Goal: Task Accomplishment & Management: Manage account settings

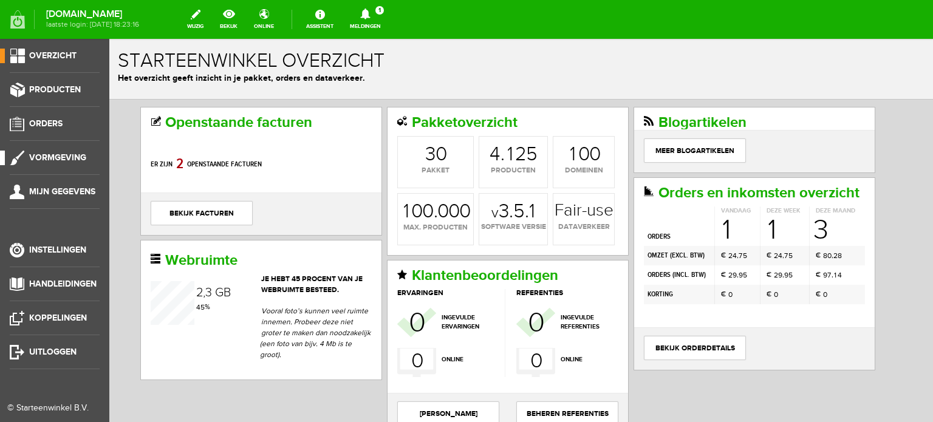
click at [36, 157] on span "Vormgeving" at bounding box center [57, 158] width 57 height 10
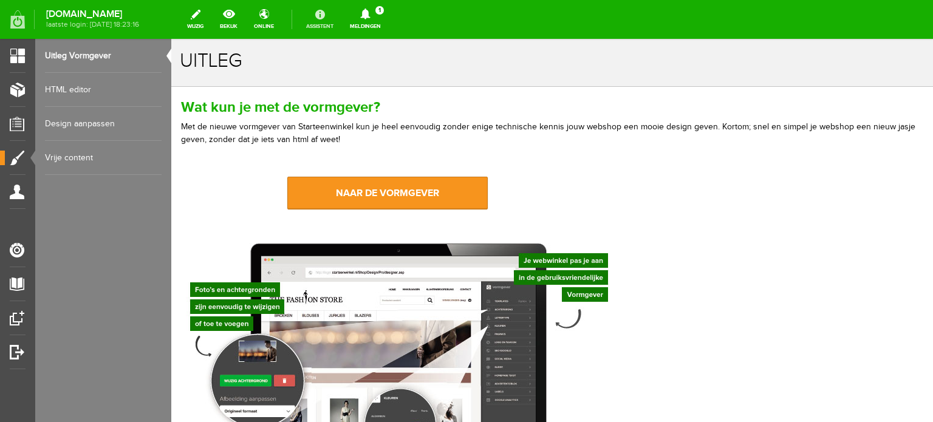
click at [341, 14] on link "Assistent" at bounding box center [320, 19] width 42 height 27
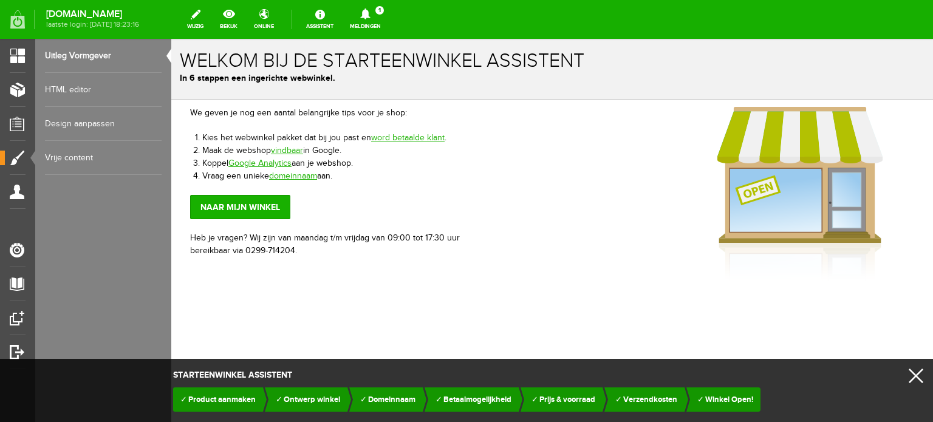
click at [370, 14] on icon at bounding box center [365, 14] width 10 height 11
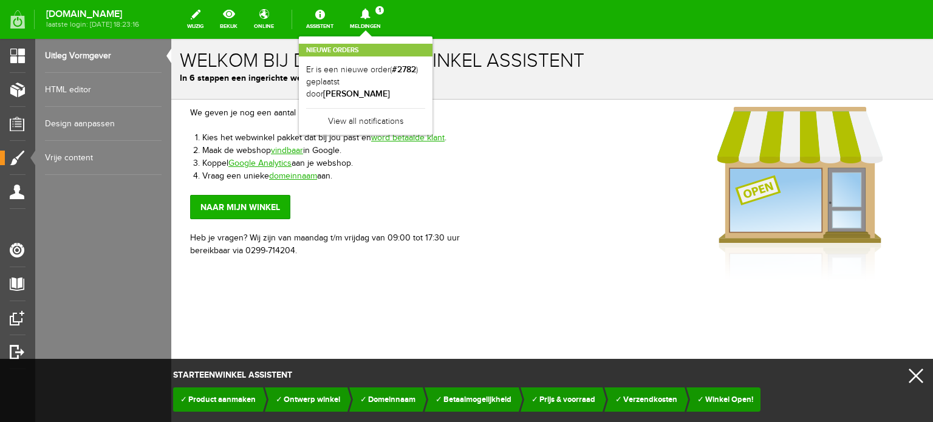
click at [64, 50] on link "Uitleg Vormgever" at bounding box center [103, 56] width 117 height 34
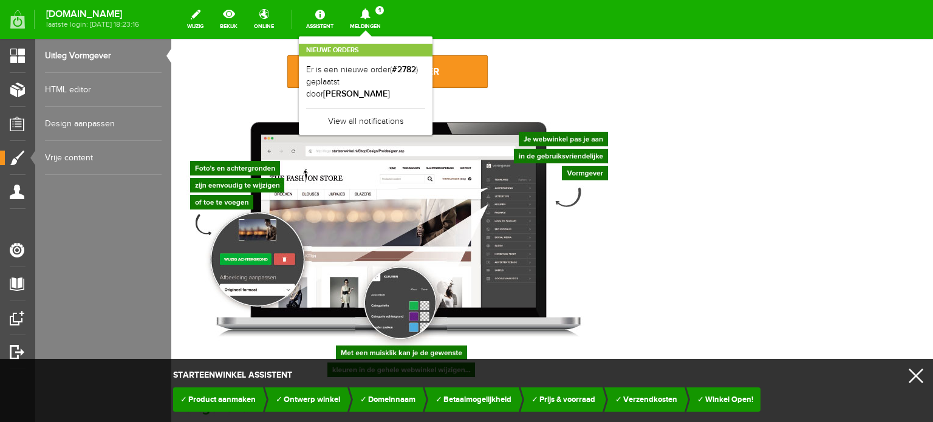
scroll to position [122, 0]
click at [66, 87] on link "HTML editor" at bounding box center [103, 90] width 117 height 34
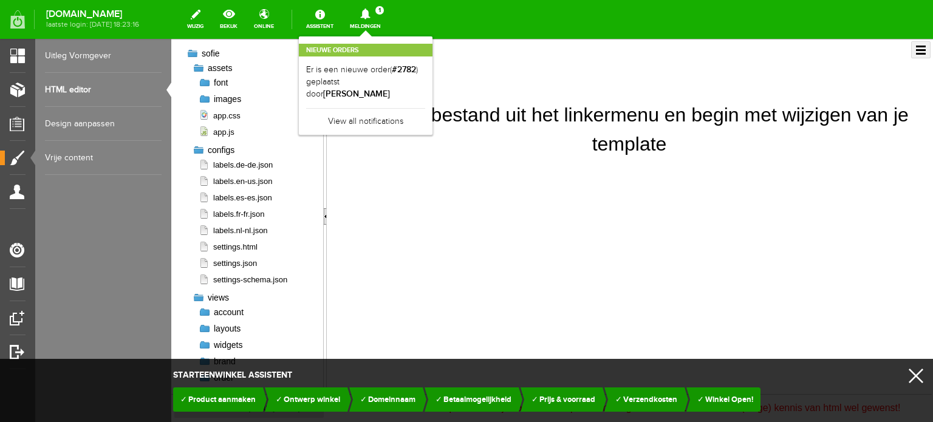
click at [370, 13] on icon at bounding box center [365, 14] width 10 height 11
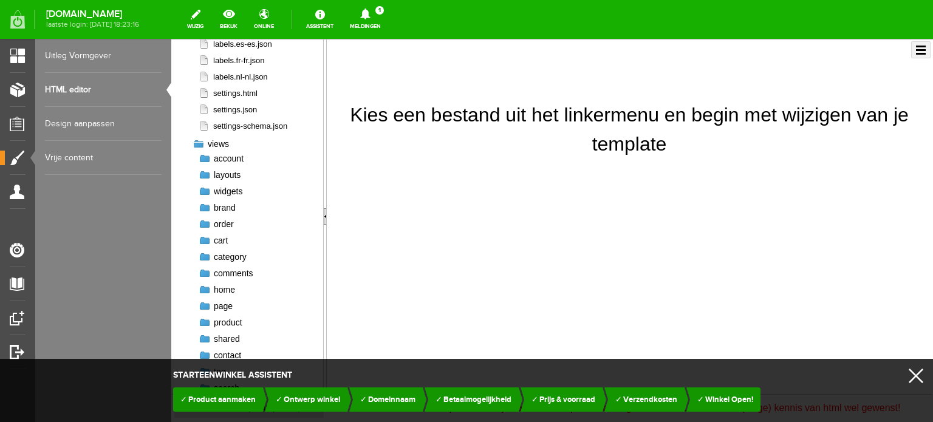
scroll to position [165, 0]
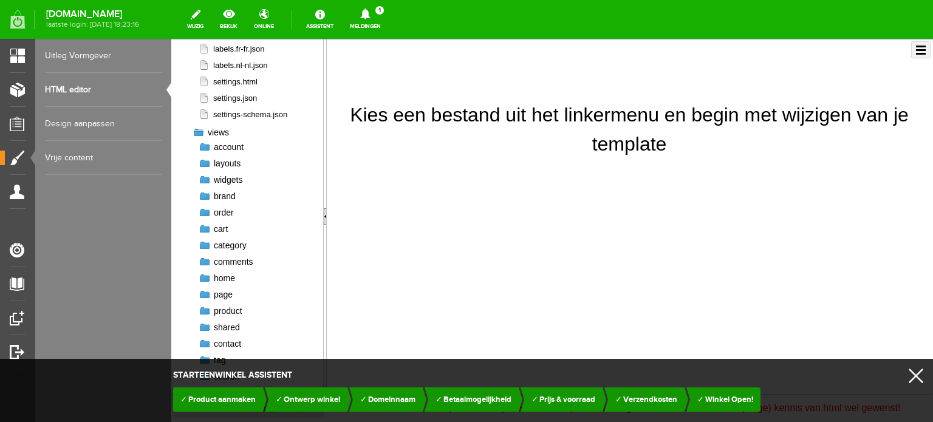
click at [914, 374] on link "x" at bounding box center [916, 376] width 15 height 15
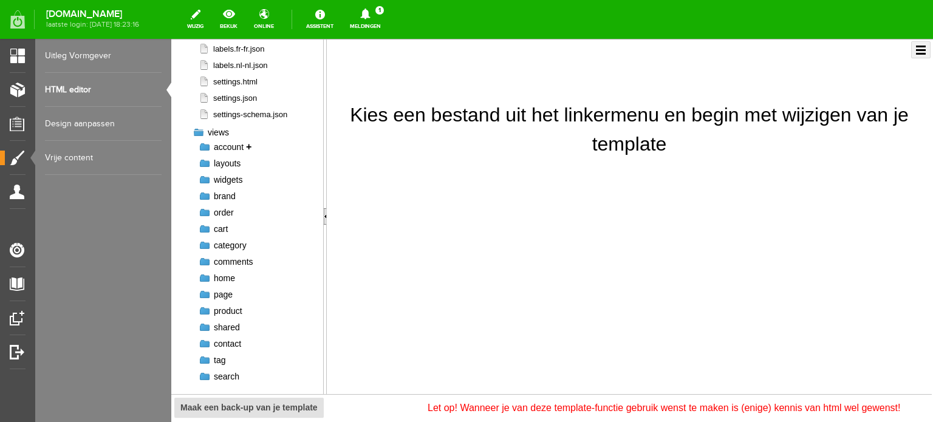
click at [232, 145] on span "account" at bounding box center [229, 147] width 30 height 10
click at [204, 146] on div at bounding box center [205, 147] width 12 height 12
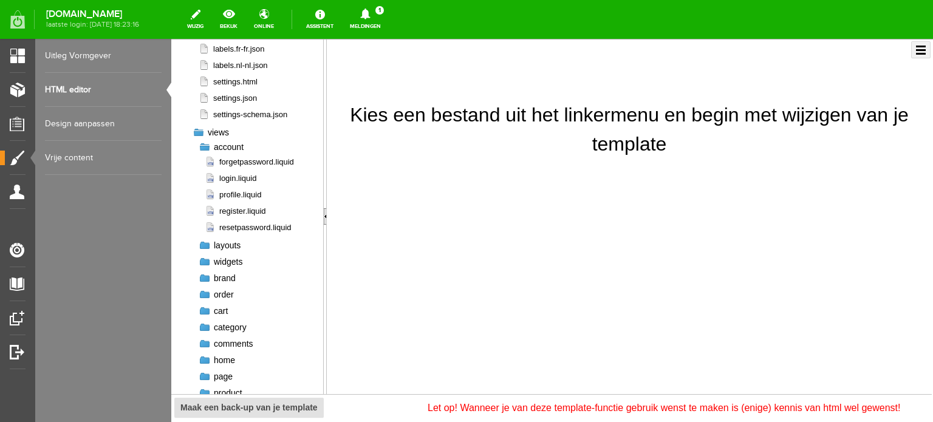
click at [204, 146] on div at bounding box center [205, 147] width 12 height 12
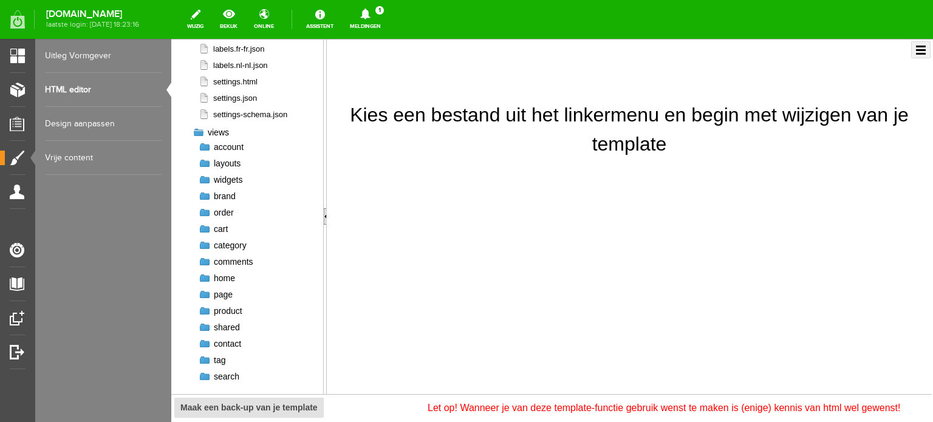
click at [205, 164] on div at bounding box center [205, 163] width 12 height 12
click at [205, 160] on div at bounding box center [205, 163] width 12 height 12
click at [204, 177] on div at bounding box center [205, 180] width 12 height 12
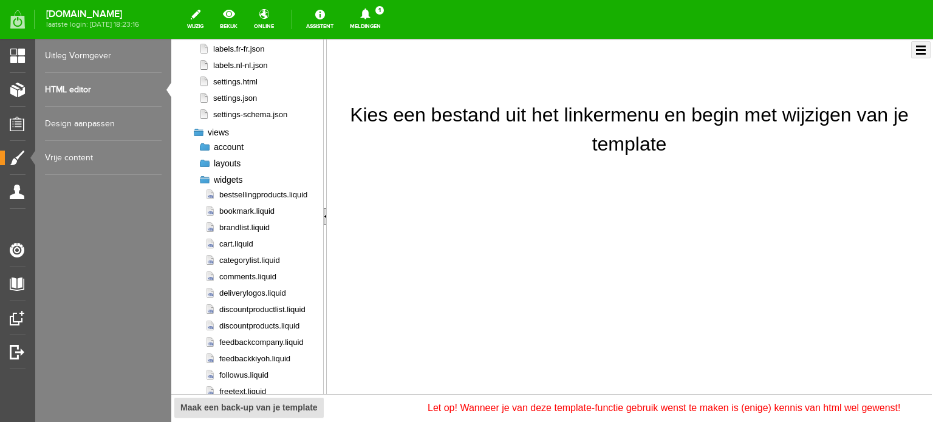
click at [201, 177] on div at bounding box center [205, 180] width 12 height 12
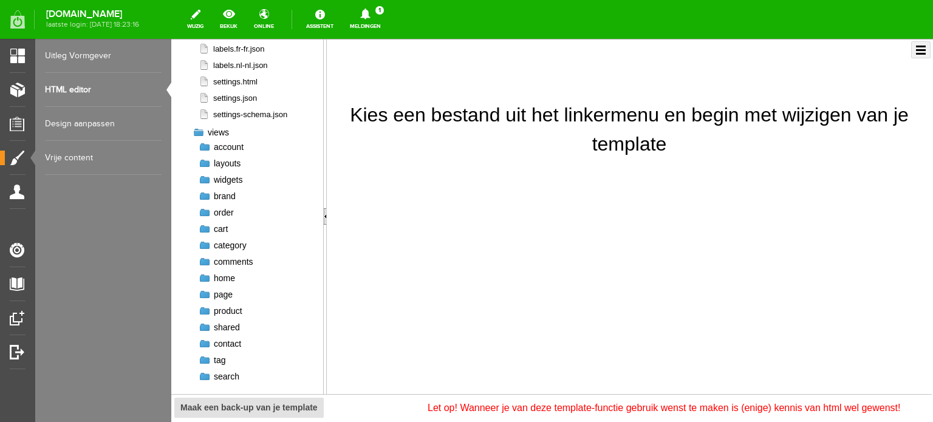
click at [204, 275] on div at bounding box center [205, 278] width 12 height 12
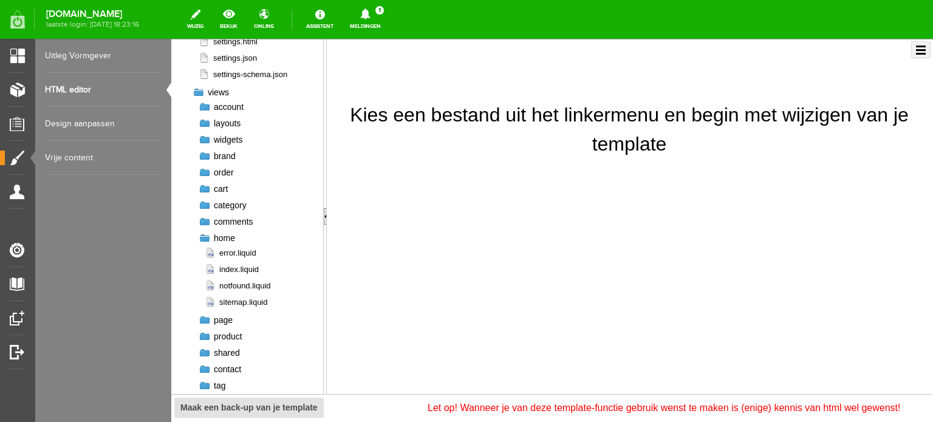
scroll to position [226, 0]
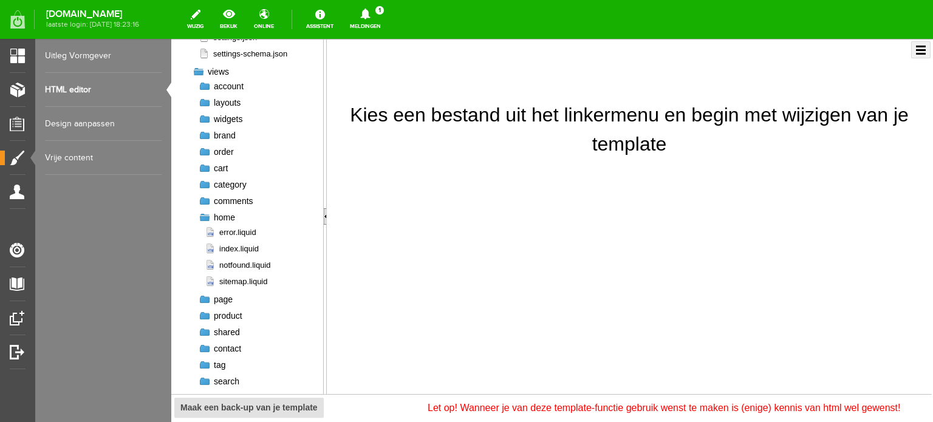
click at [203, 301] on div at bounding box center [205, 299] width 12 height 12
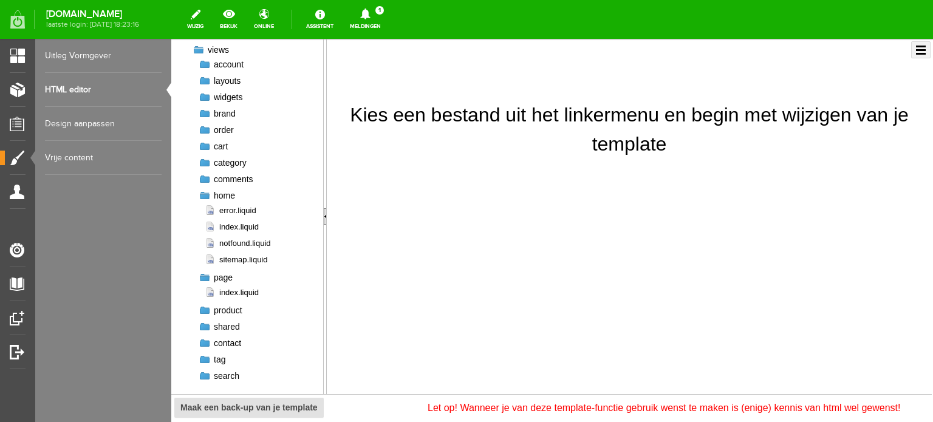
click at [58, 118] on link "Design aanpassen" at bounding box center [103, 124] width 117 height 34
click at [73, 124] on link "Design aanpassen" at bounding box center [103, 124] width 117 height 34
click at [72, 157] on link "Vrije content" at bounding box center [103, 158] width 117 height 34
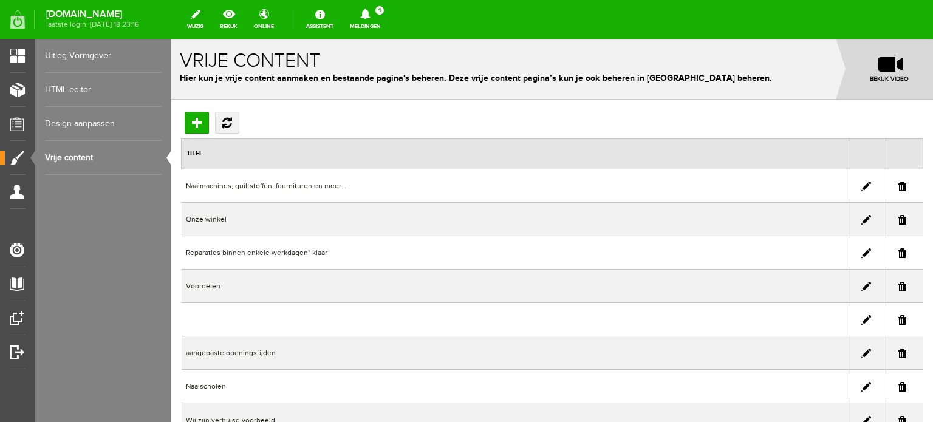
click at [862, 218] on link at bounding box center [867, 220] width 10 height 10
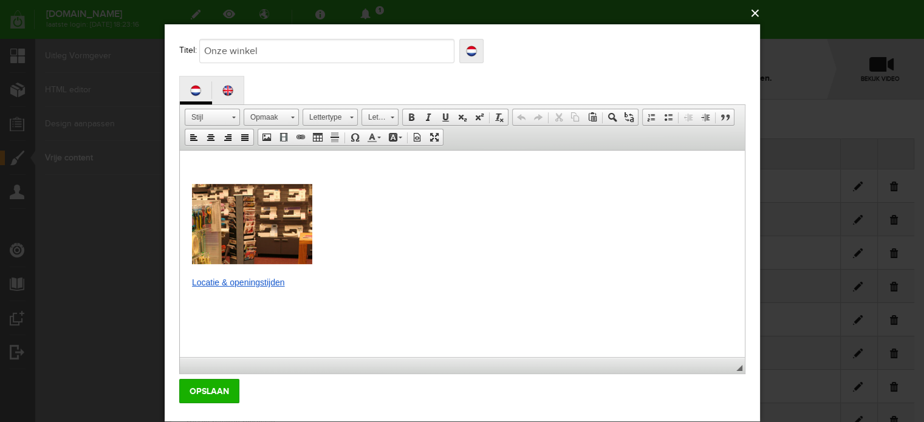
click at [757, 13] on button "×" at bounding box center [465, 13] width 595 height 27
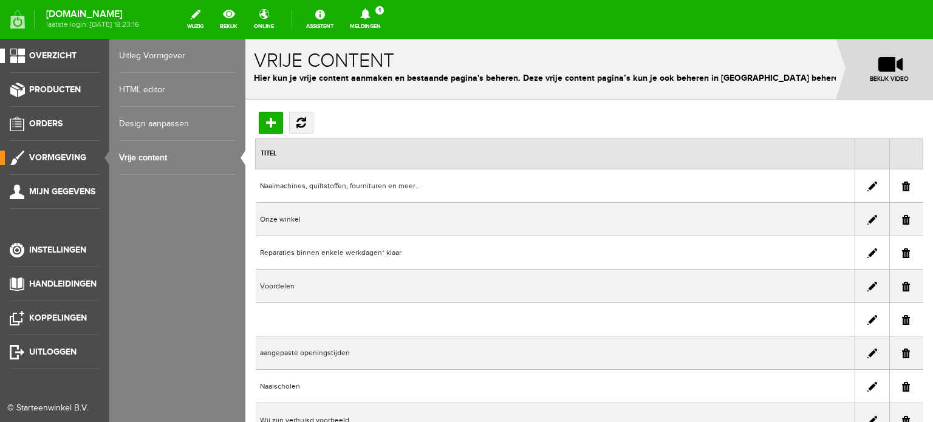
click at [39, 53] on span "Overzicht" at bounding box center [52, 55] width 47 height 10
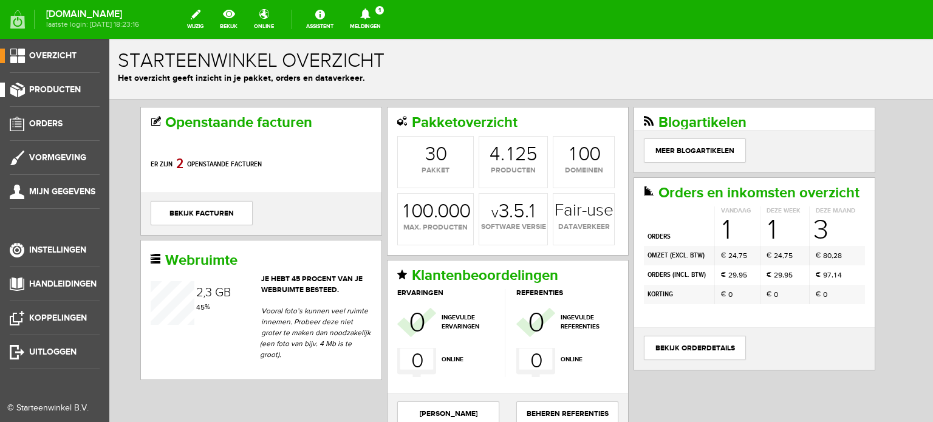
click at [45, 85] on span "Producten" at bounding box center [55, 89] width 52 height 10
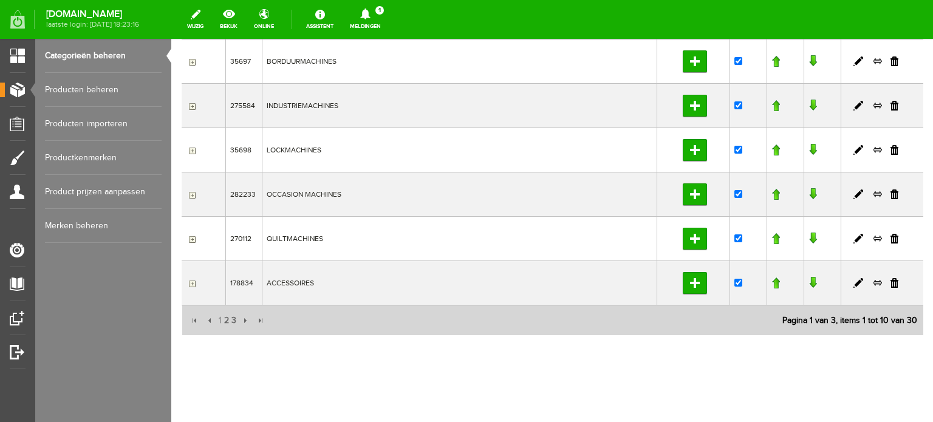
scroll to position [312, 0]
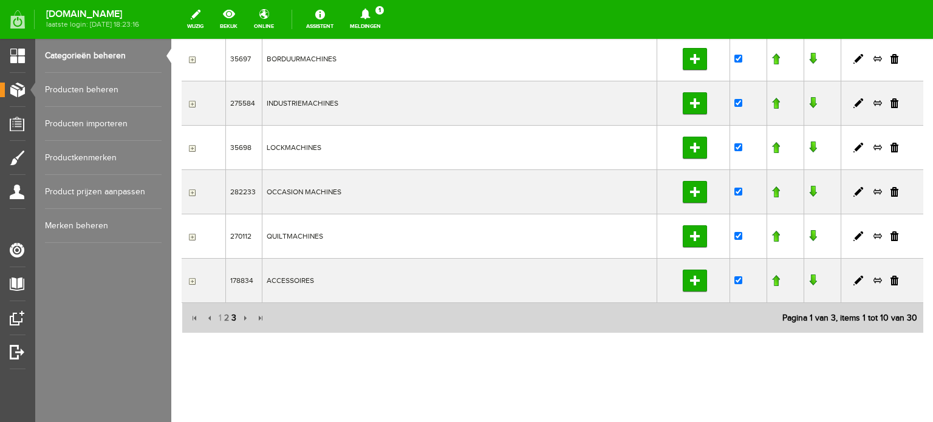
click at [234, 317] on span "3" at bounding box center [233, 318] width 7 height 24
click at [772, 276] on link at bounding box center [776, 281] width 9 height 12
click at [772, 234] on link at bounding box center [776, 236] width 9 height 12
click at [772, 191] on link at bounding box center [776, 192] width 9 height 12
click at [772, 146] on link at bounding box center [776, 148] width 9 height 12
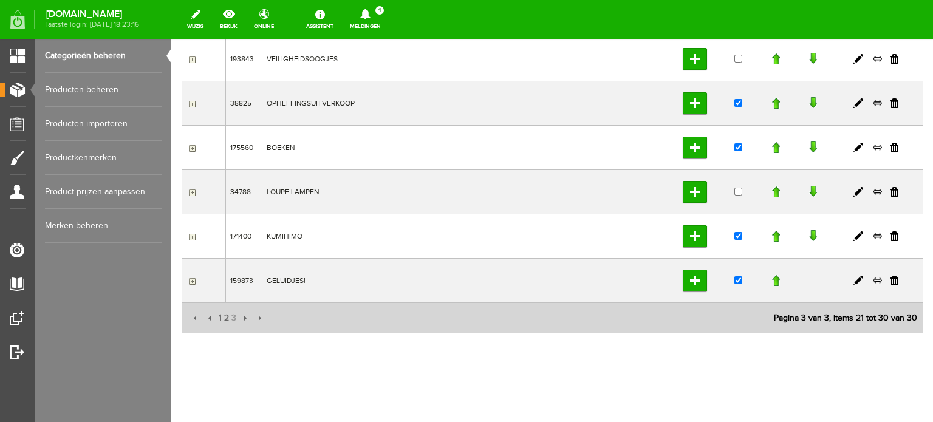
scroll to position [191, 0]
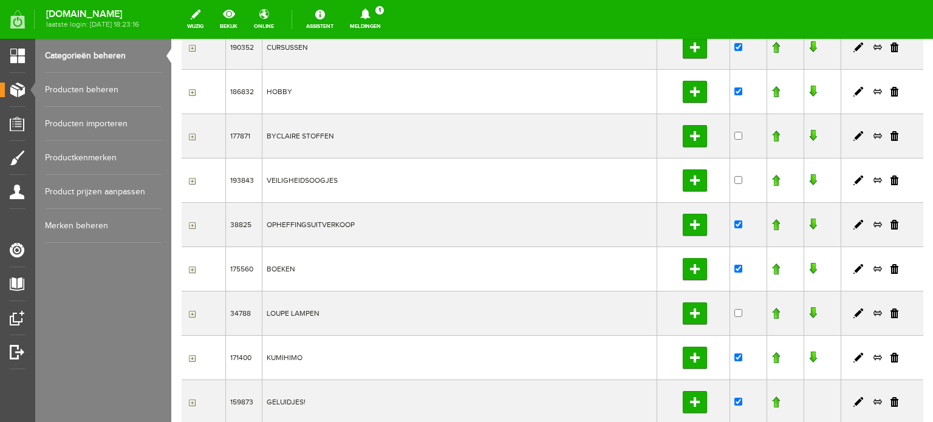
click at [772, 224] on link at bounding box center [776, 225] width 9 height 12
click at [772, 176] on link at bounding box center [776, 180] width 9 height 12
click at [772, 133] on link at bounding box center [776, 136] width 9 height 12
click at [772, 91] on link at bounding box center [776, 92] width 9 height 12
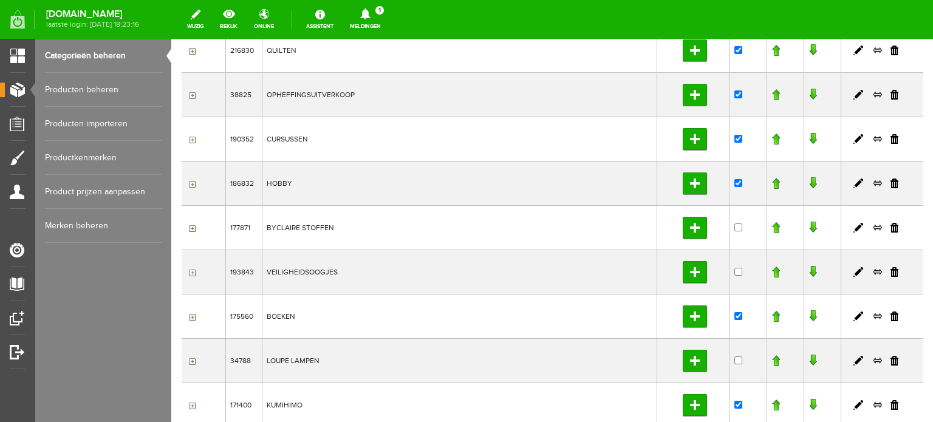
scroll to position [69, 0]
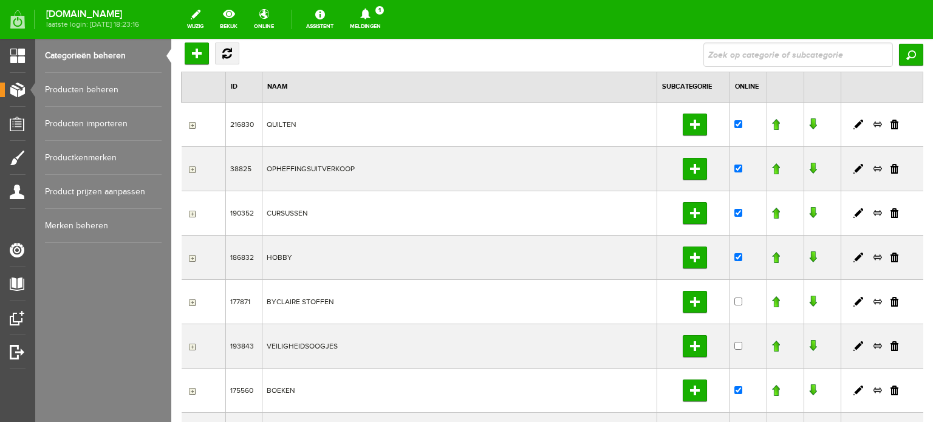
click at [772, 163] on link at bounding box center [776, 169] width 9 height 12
click at [772, 121] on link at bounding box center [776, 124] width 9 height 12
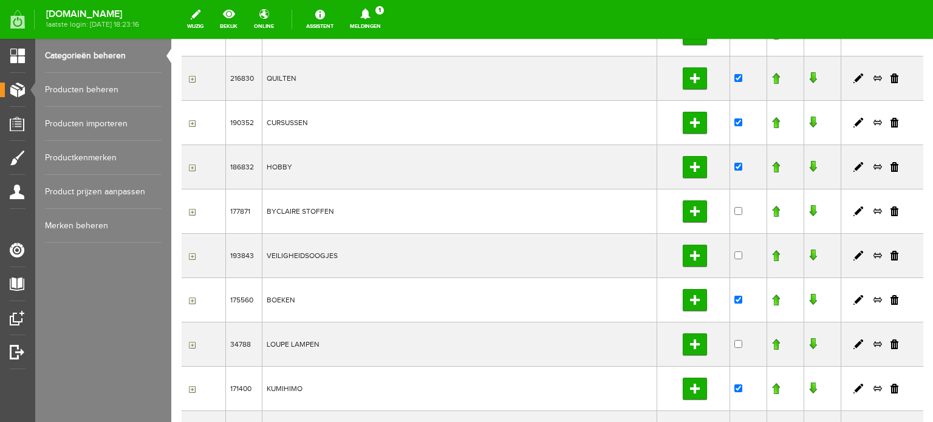
scroll to position [243, 0]
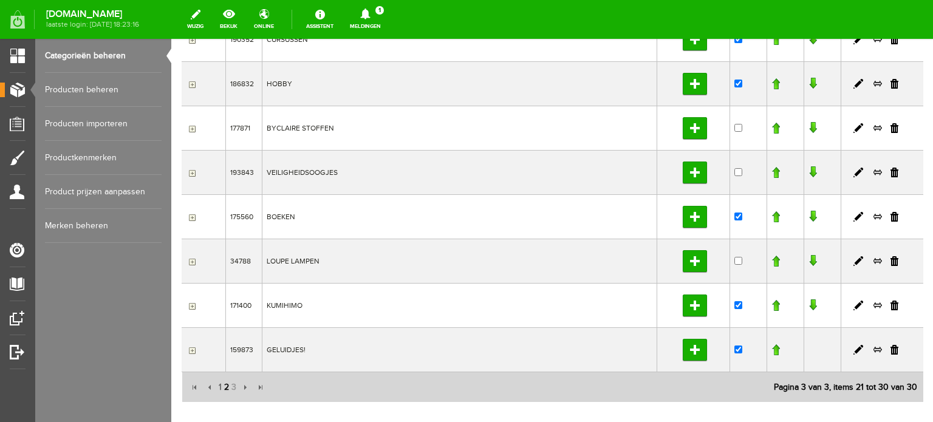
click at [225, 388] on span "2" at bounding box center [226, 388] width 7 height 24
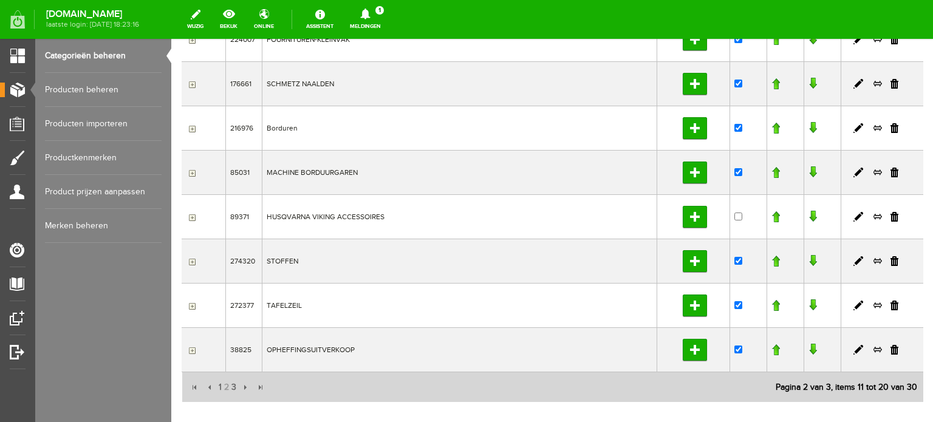
click at [772, 349] on link at bounding box center [776, 350] width 9 height 12
click at [772, 303] on link at bounding box center [776, 306] width 9 height 12
click at [772, 260] on link at bounding box center [776, 261] width 9 height 12
click at [772, 212] on link at bounding box center [776, 217] width 9 height 12
click at [772, 169] on link at bounding box center [776, 172] width 9 height 12
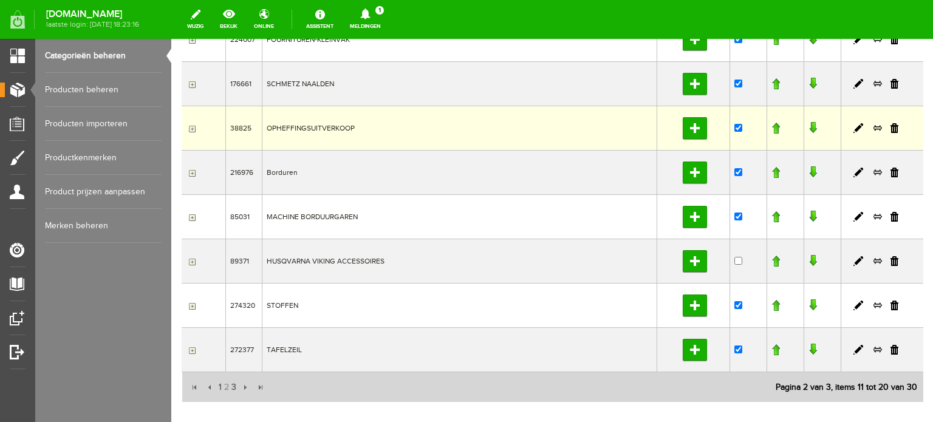
click at [772, 127] on link at bounding box center [776, 128] width 9 height 12
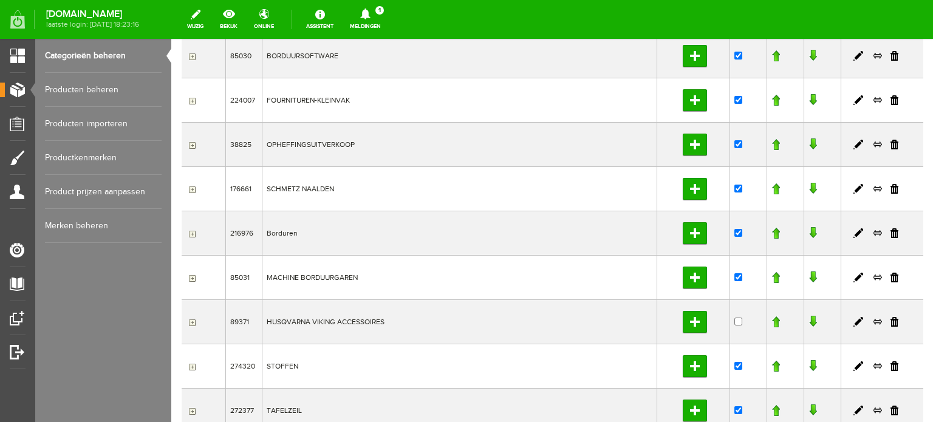
scroll to position [182, 0]
click at [772, 140] on link at bounding box center [776, 145] width 9 height 12
click at [772, 99] on link at bounding box center [776, 100] width 9 height 12
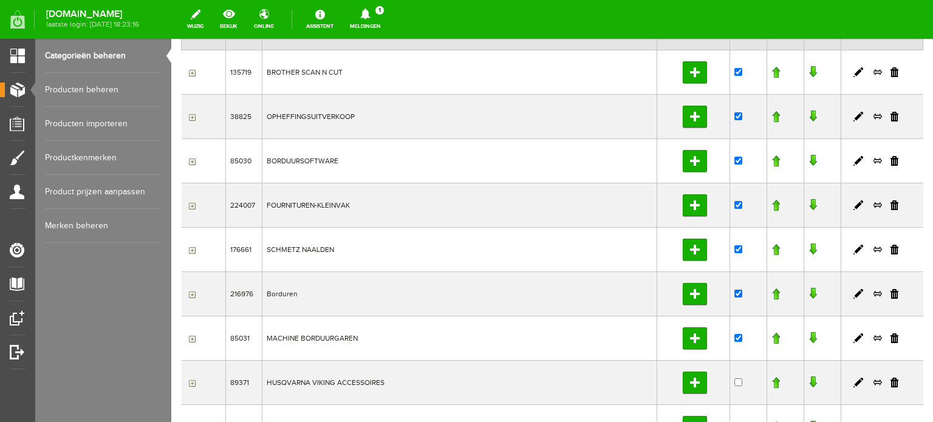
scroll to position [0, 0]
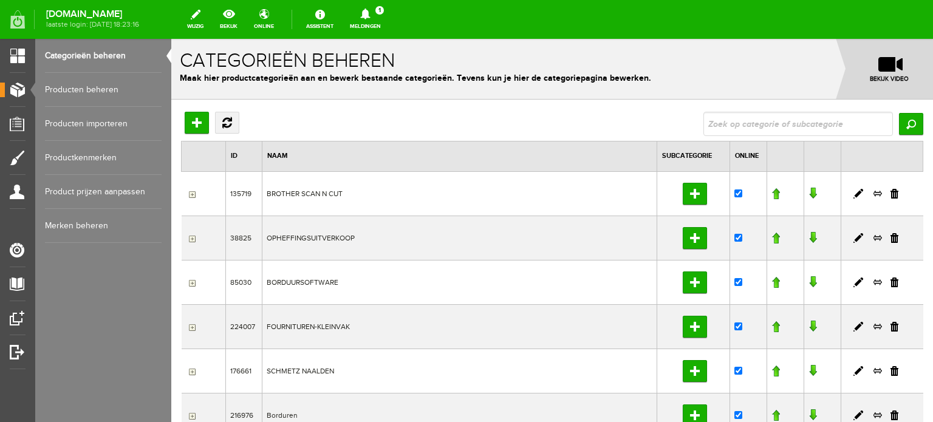
click at [772, 240] on link at bounding box center [776, 238] width 9 height 12
click at [772, 191] on link at bounding box center [776, 194] width 9 height 12
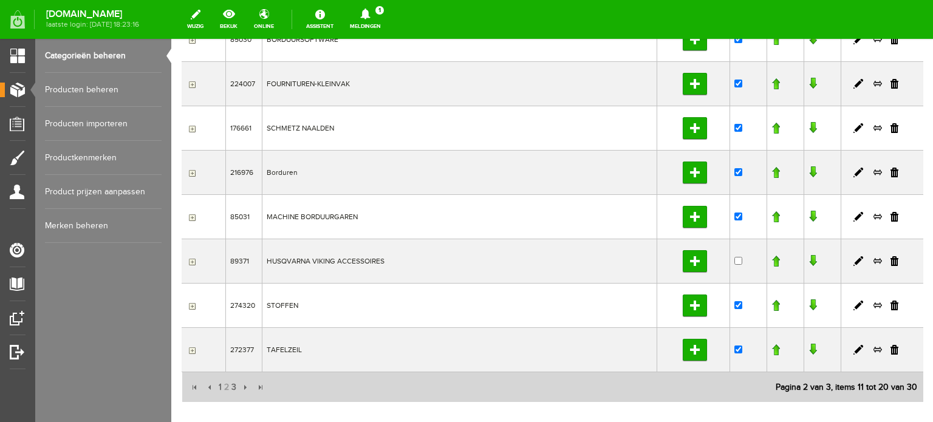
scroll to position [312, 0]
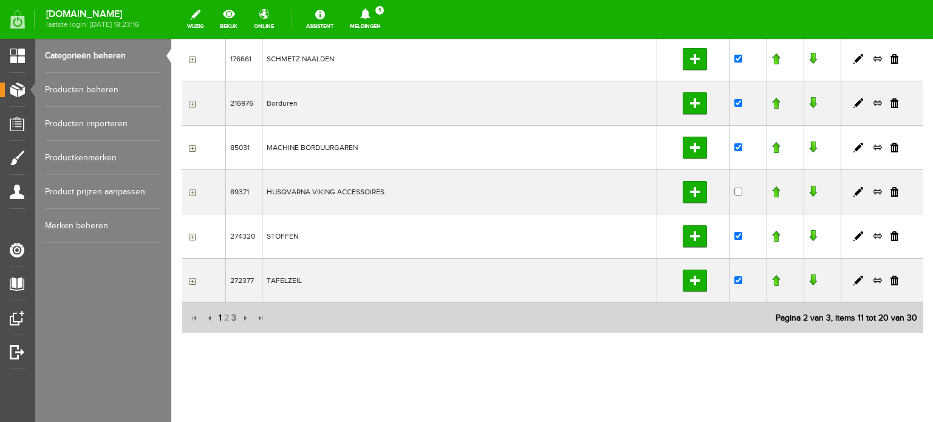
click at [219, 315] on span "1" at bounding box center [220, 318] width 5 height 24
click at [772, 279] on link at bounding box center [776, 281] width 9 height 12
click at [772, 235] on link at bounding box center [776, 236] width 9 height 12
click at [772, 193] on link at bounding box center [776, 192] width 9 height 12
click at [772, 145] on link at bounding box center [776, 148] width 9 height 12
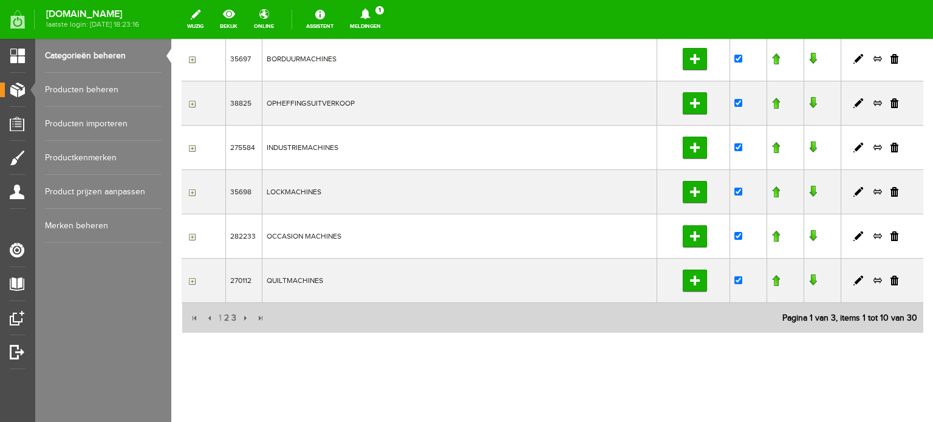
click at [772, 99] on link at bounding box center [776, 103] width 9 height 12
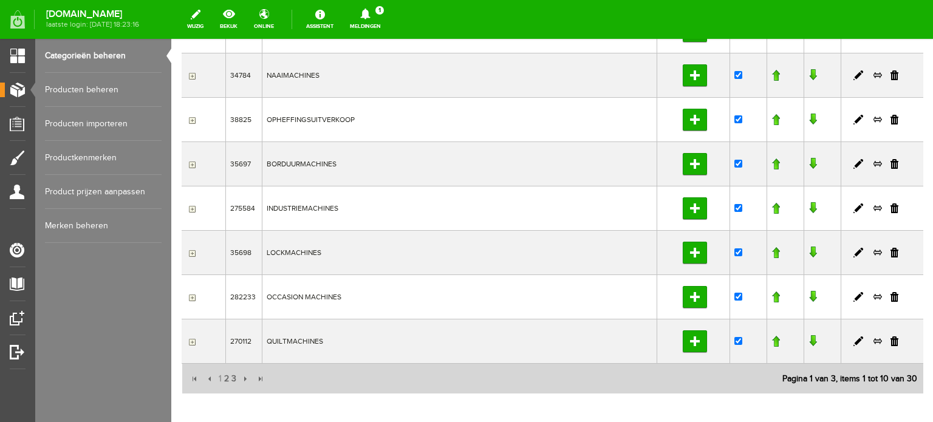
click at [772, 116] on link at bounding box center [776, 120] width 9 height 12
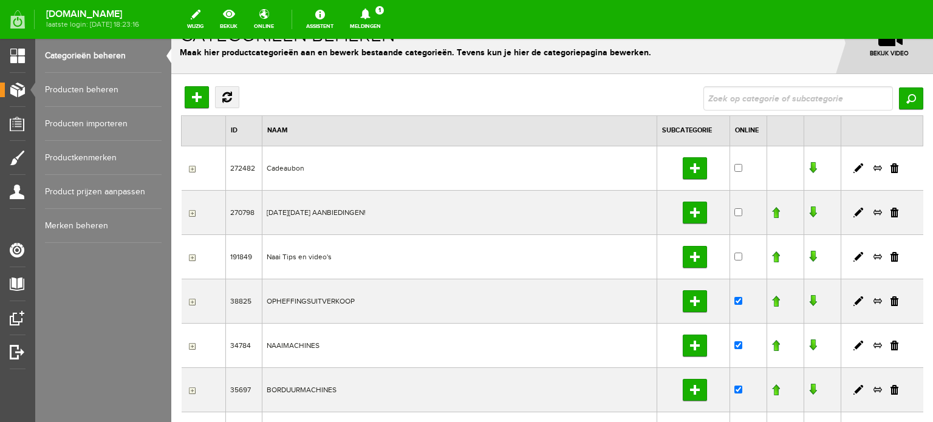
scroll to position [9, 0]
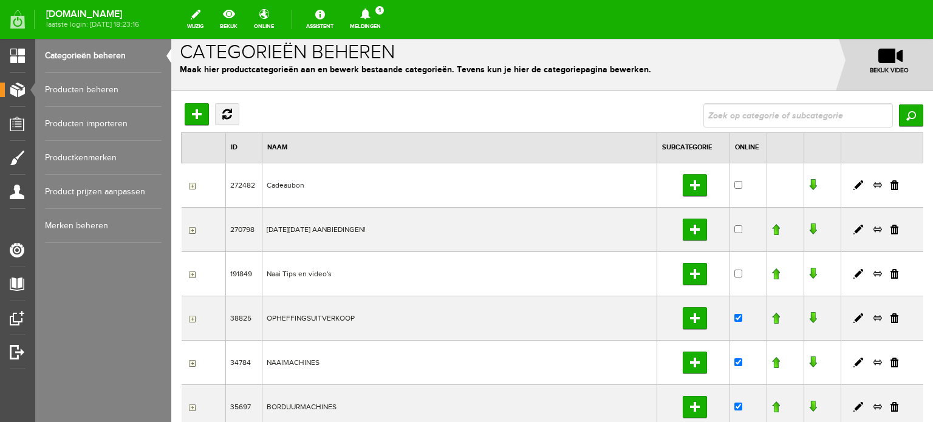
click at [89, 225] on link "Merken beheren" at bounding box center [103, 226] width 117 height 34
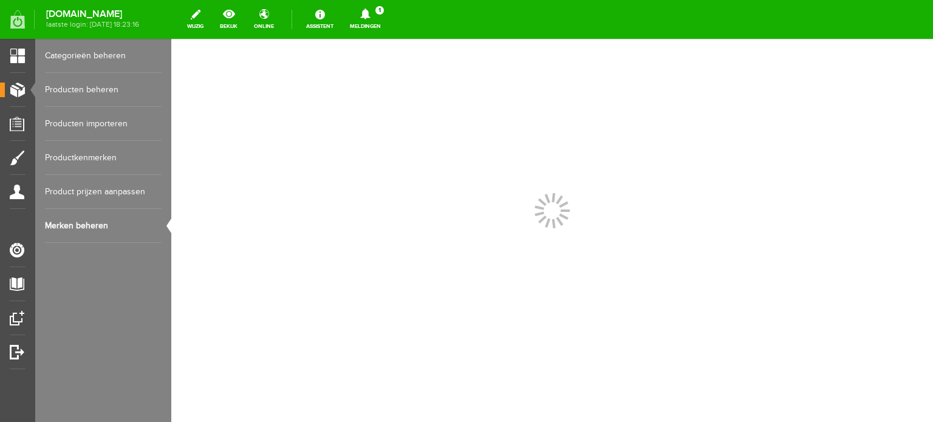
scroll to position [0, 0]
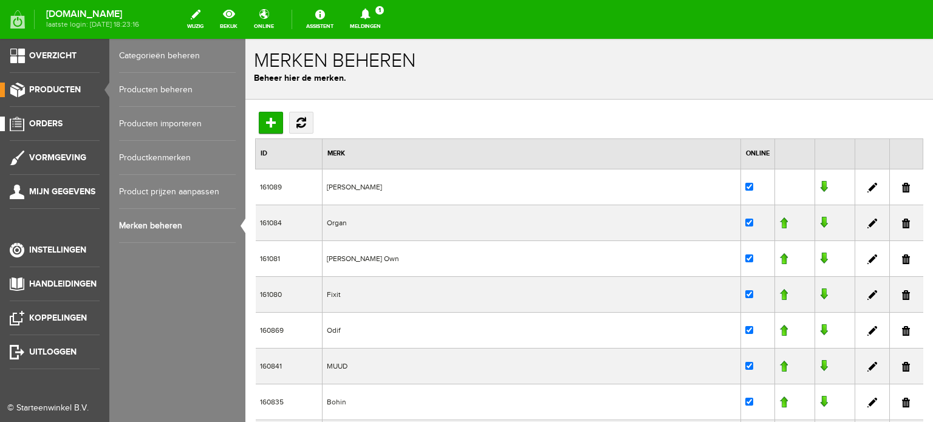
click at [40, 123] on span "Orders" at bounding box center [45, 123] width 33 height 10
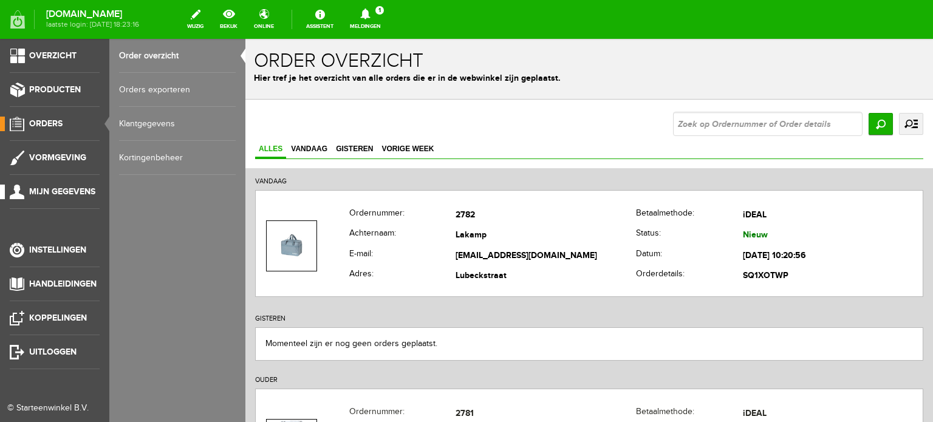
click at [50, 189] on span "Mijn gegevens" at bounding box center [62, 192] width 66 height 10
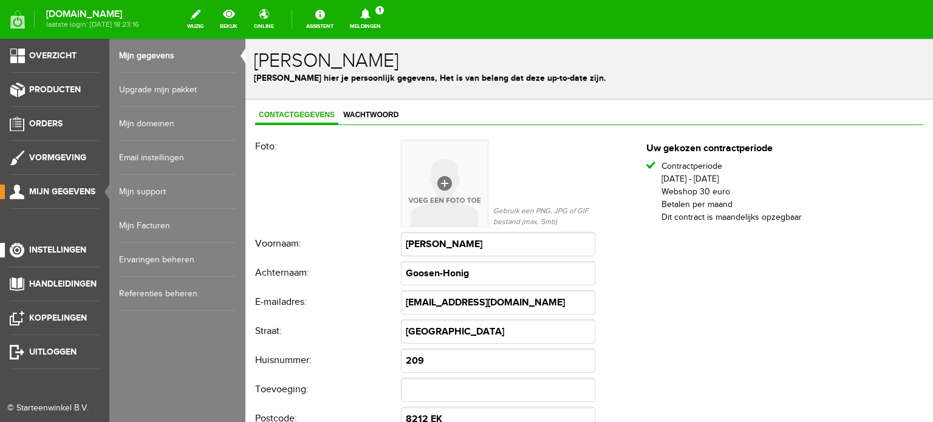
click at [43, 250] on span "Instellingen" at bounding box center [57, 250] width 57 height 10
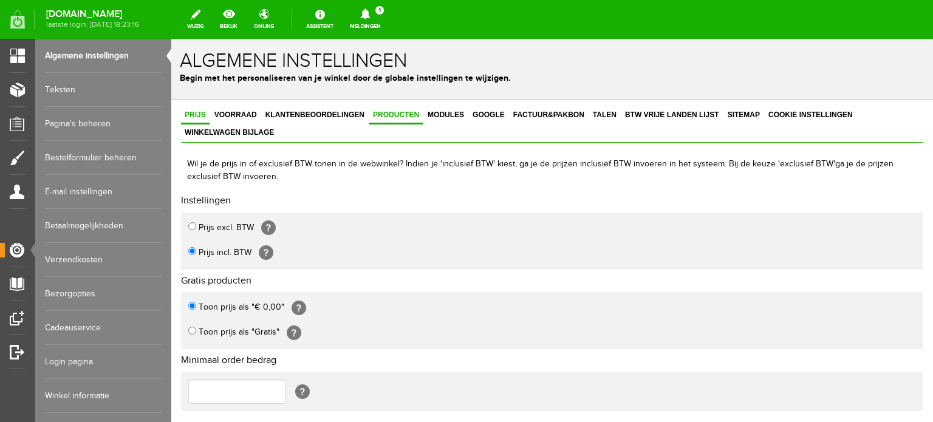
click at [392, 112] on span "Producten" at bounding box center [395, 115] width 53 height 9
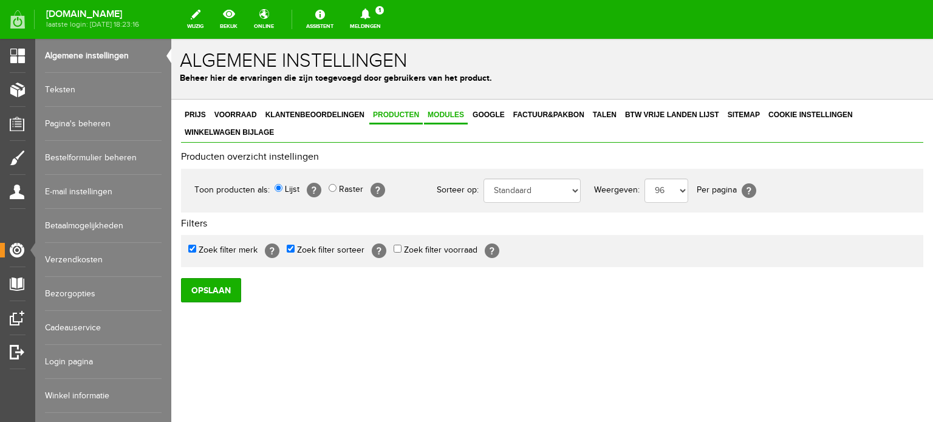
click at [437, 116] on span "Modules" at bounding box center [446, 115] width 44 height 9
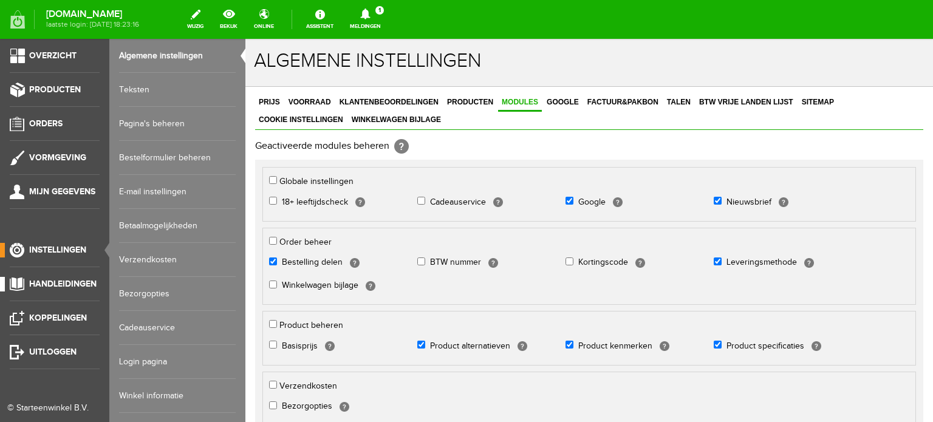
click at [52, 281] on span "Handleidingen" at bounding box center [62, 284] width 67 height 10
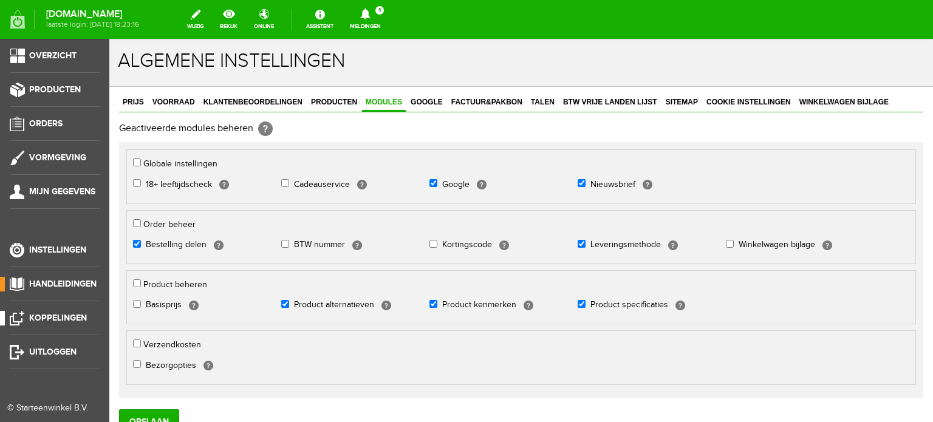
click at [64, 315] on span "Koppelingen" at bounding box center [58, 318] width 58 height 10
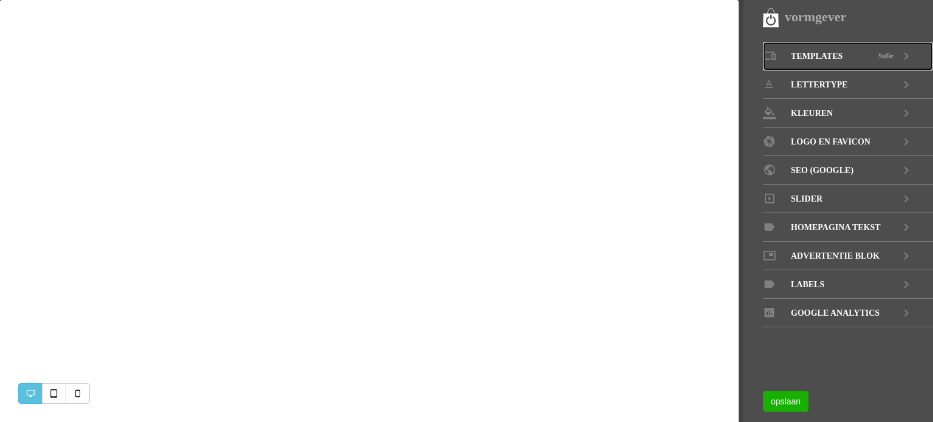
click at [906, 55] on icon at bounding box center [906, 56] width 15 height 29
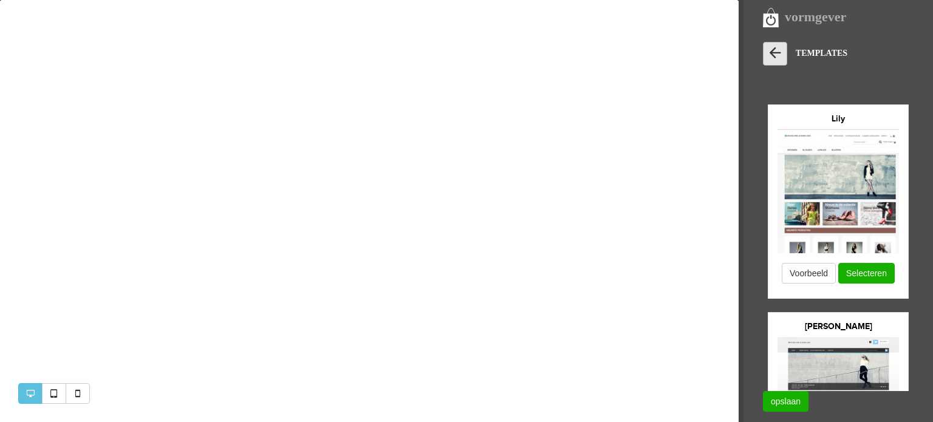
click at [773, 47] on icon at bounding box center [775, 52] width 17 height 17
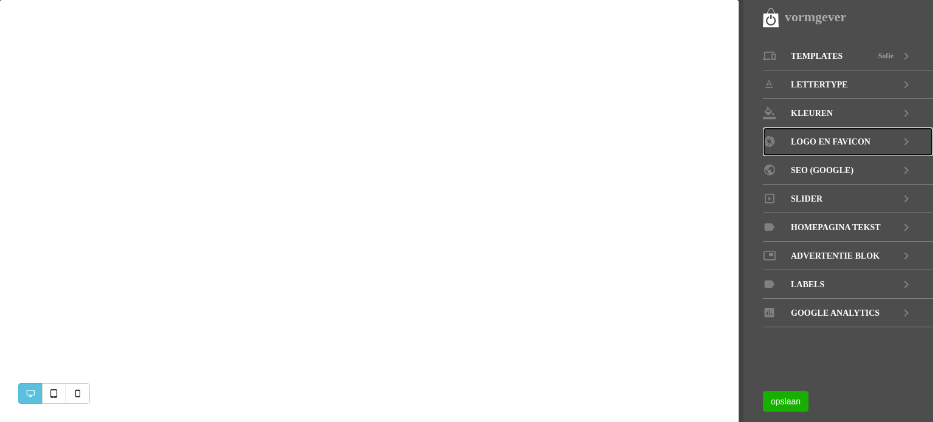
click at [811, 139] on span "LOGO EN FAVICON" at bounding box center [831, 142] width 80 height 29
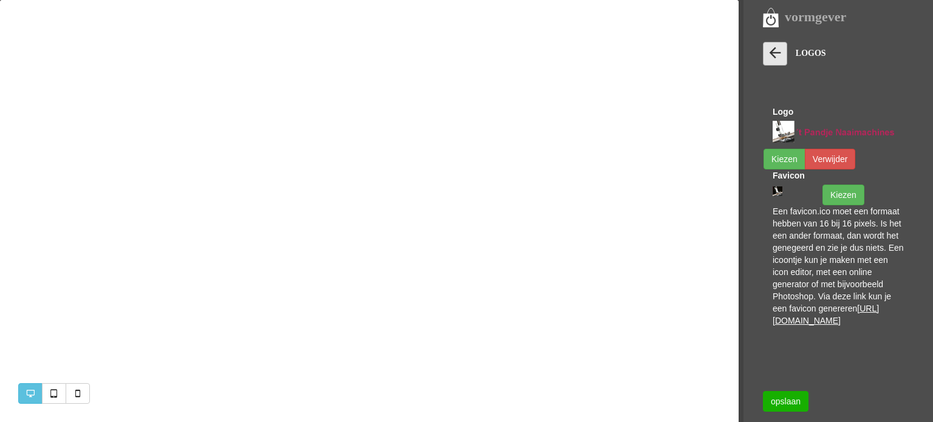
click at [774, 57] on icon at bounding box center [775, 52] width 17 height 17
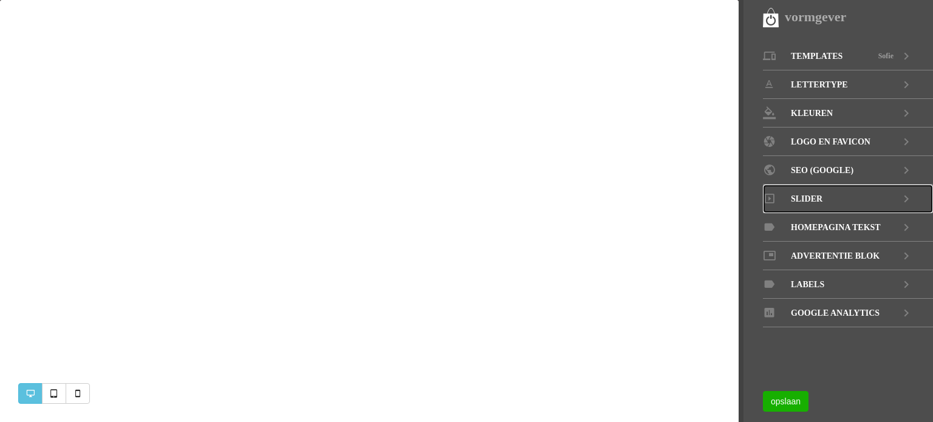
click at [814, 197] on span "Slider" at bounding box center [807, 199] width 32 height 29
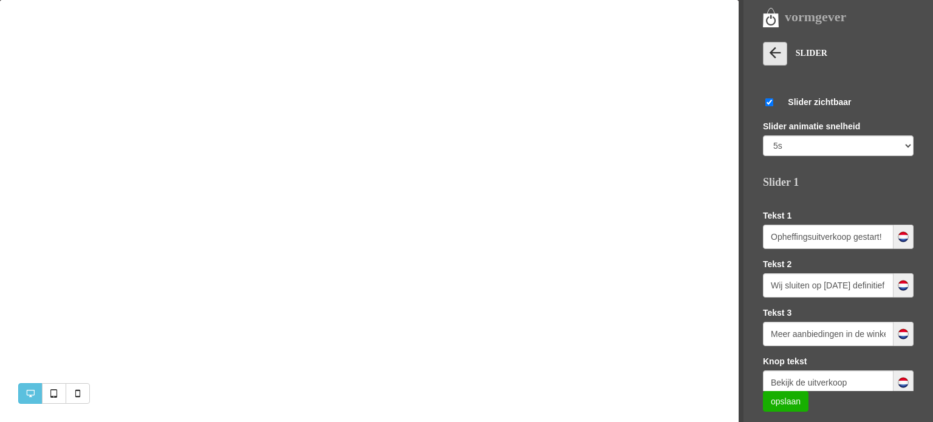
click at [773, 46] on icon at bounding box center [775, 52] width 17 height 17
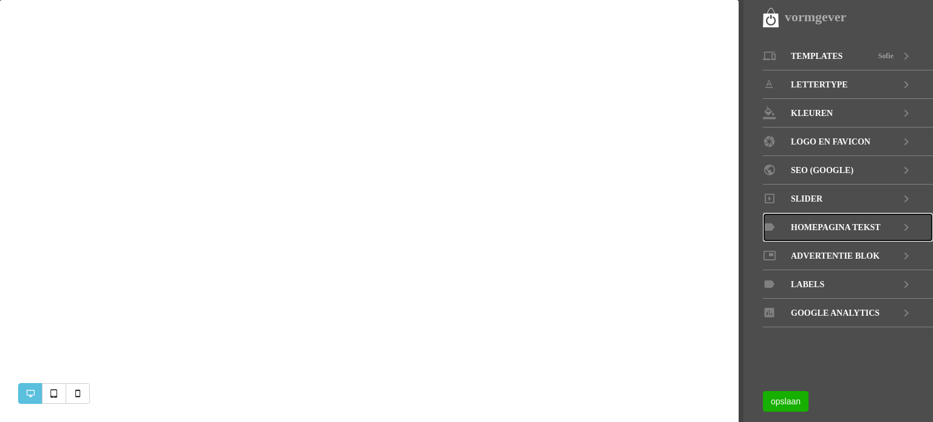
click at [806, 225] on span "Homepagina tekst" at bounding box center [836, 227] width 90 height 29
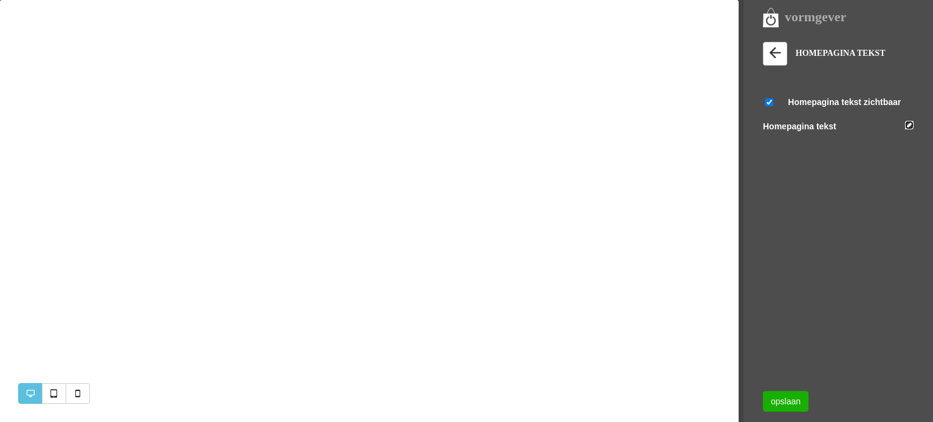
click at [909, 125] on link at bounding box center [909, 125] width 9 height 9
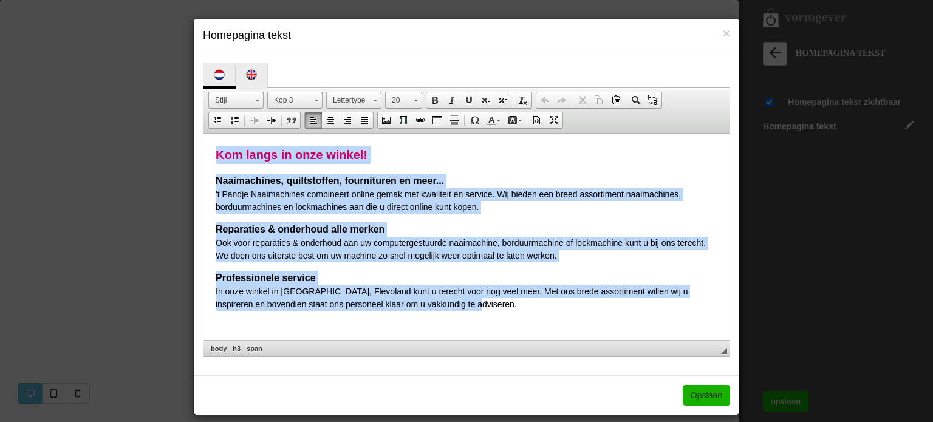
drag, startPoint x: 219, startPoint y: 153, endPoint x: 514, endPoint y: 314, distance: 335.5
click at [514, 314] on html "Kom langs in onze winkel! Naaimachines, quiltstoffen, fournituren en meer... 't…" at bounding box center [467, 229] width 526 height 190
copy body "Kom langs in onze winkel! Naaimachines, quiltstoffen, fournituren en meer... 't…"
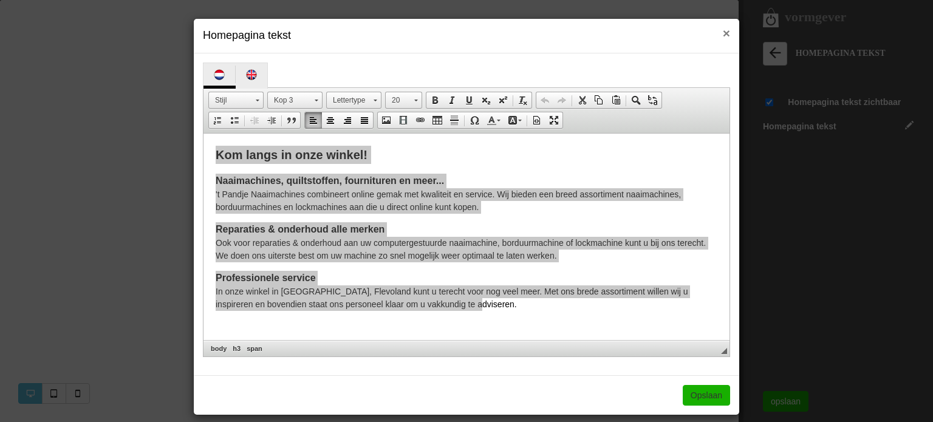
click at [723, 37] on span "×" at bounding box center [726, 33] width 7 height 14
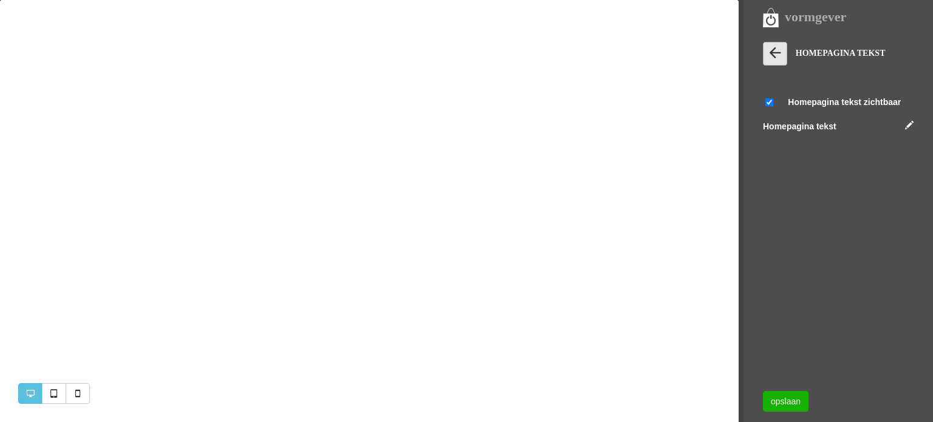
click at [778, 53] on icon at bounding box center [775, 52] width 17 height 17
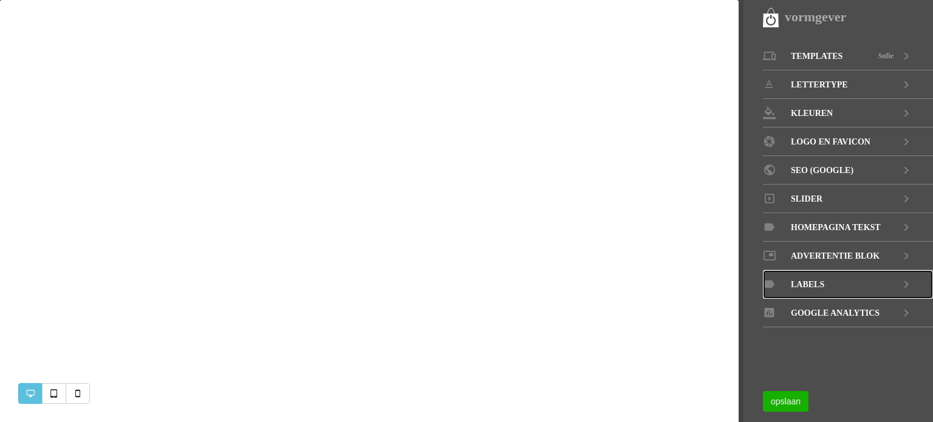
click at [812, 281] on span "LABELS" at bounding box center [807, 284] width 33 height 29
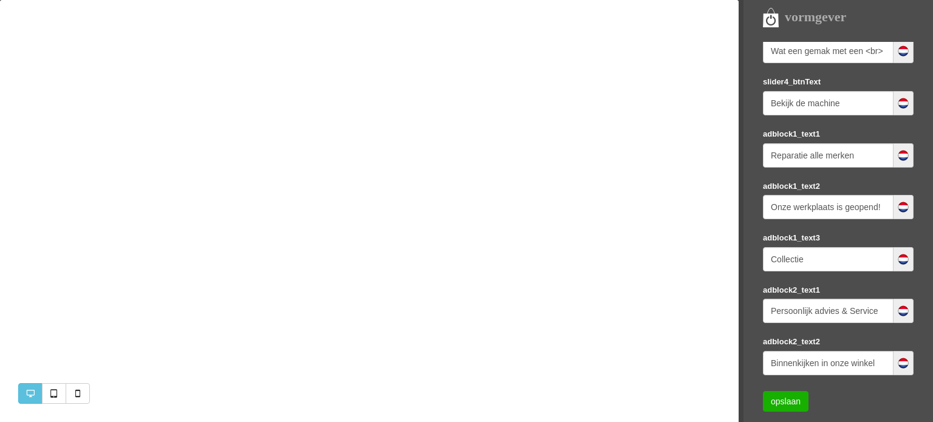
scroll to position [1650, 0]
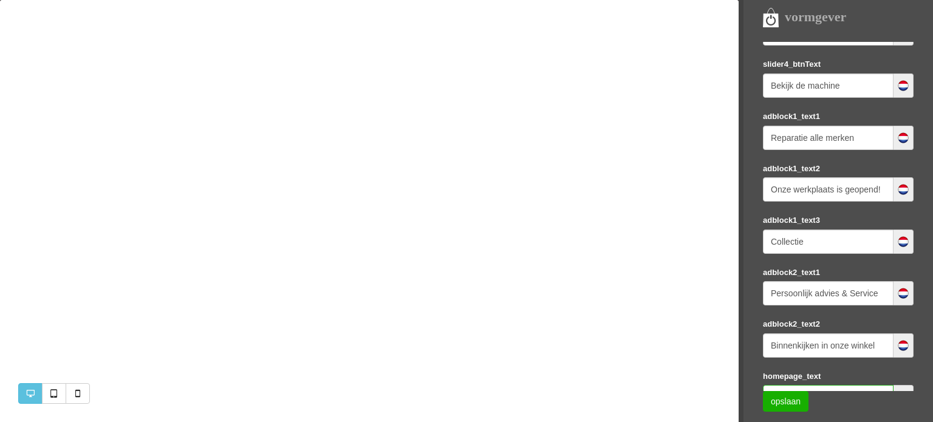
click at [833, 385] on input "<h3><span style="color: rgb(204, 0, 102); font-size: 20px;">Kom langs in onze w…" at bounding box center [828, 397] width 131 height 24
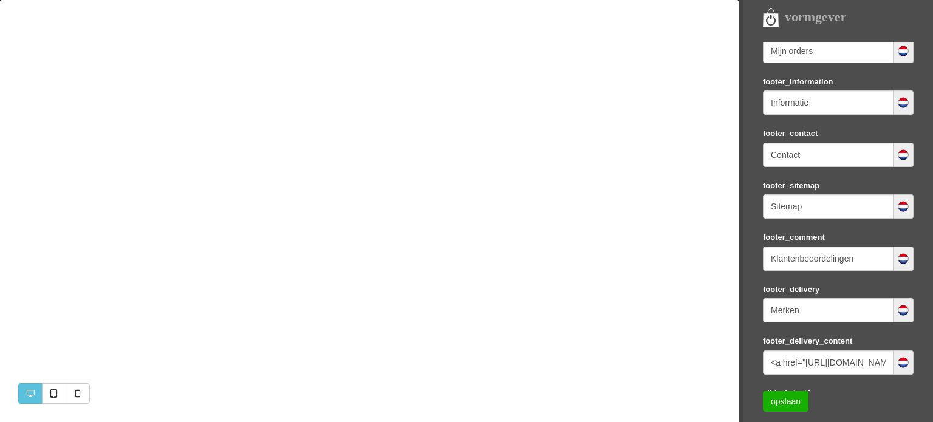
scroll to position [0, 0]
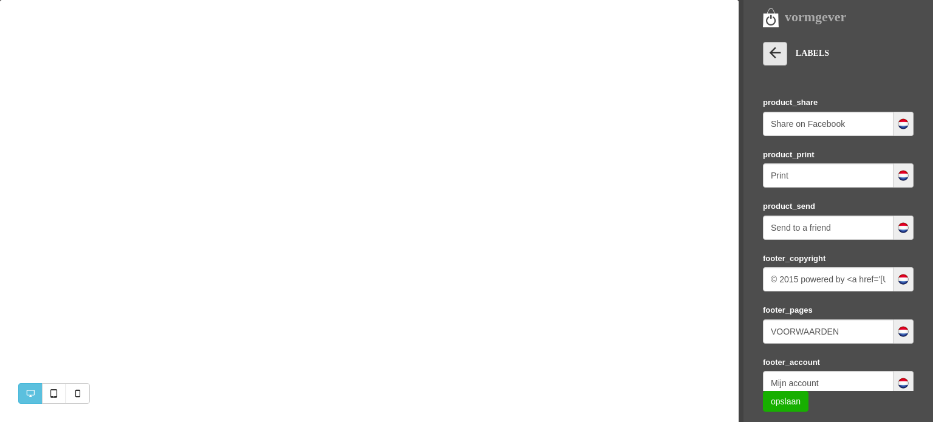
click at [775, 55] on icon at bounding box center [775, 52] width 17 height 17
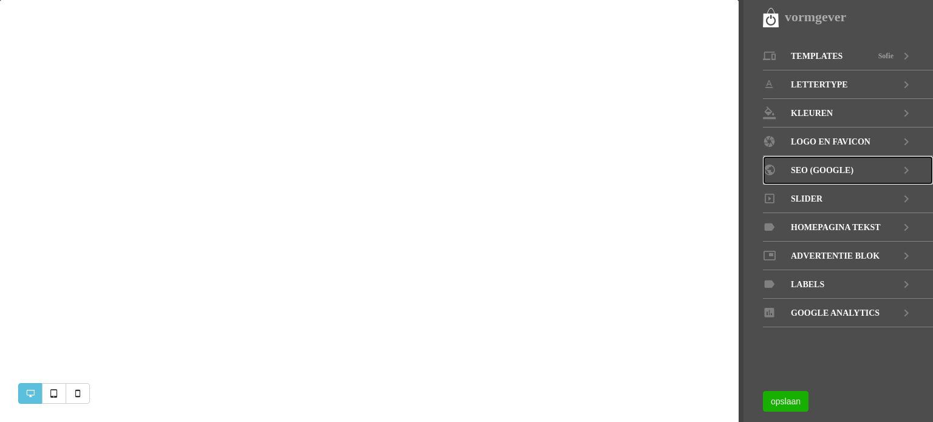
click at [906, 166] on icon at bounding box center [906, 170] width 15 height 29
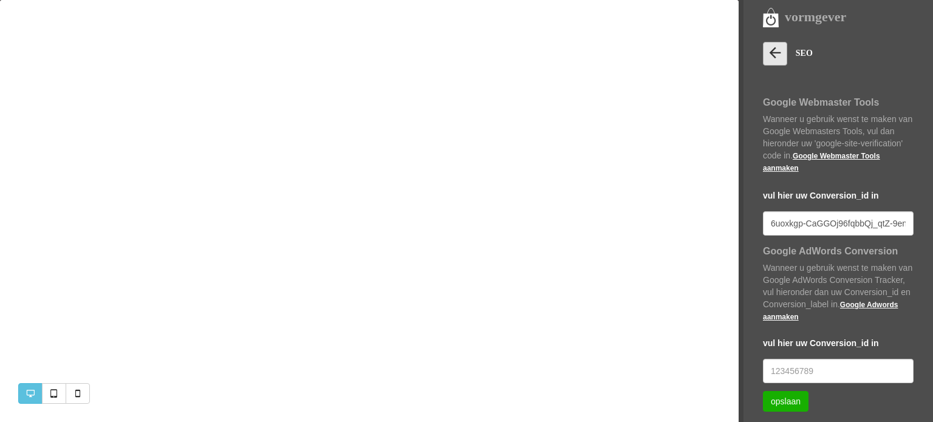
click at [775, 53] on icon at bounding box center [775, 52] width 17 height 17
